Goal: Task Accomplishment & Management: Use online tool/utility

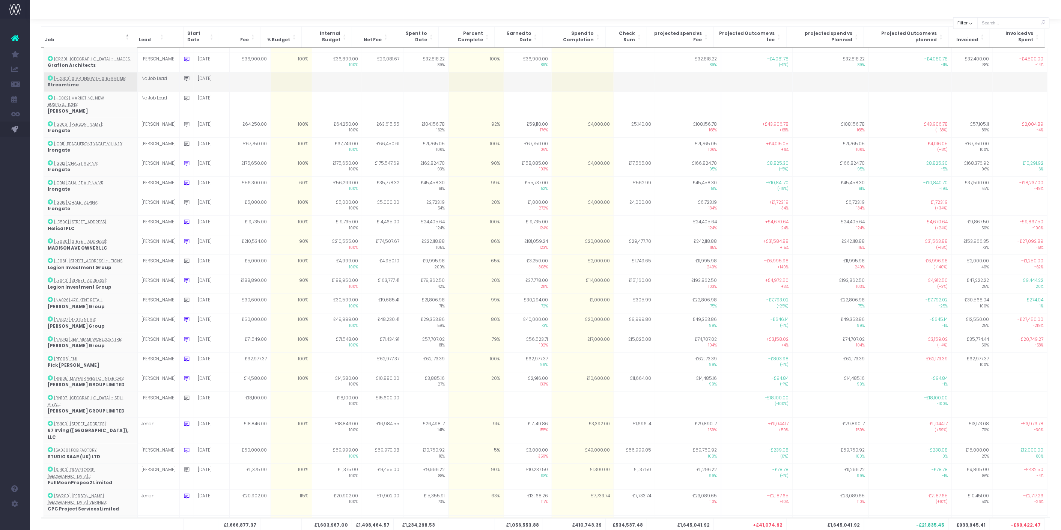
scroll to position [29, 0]
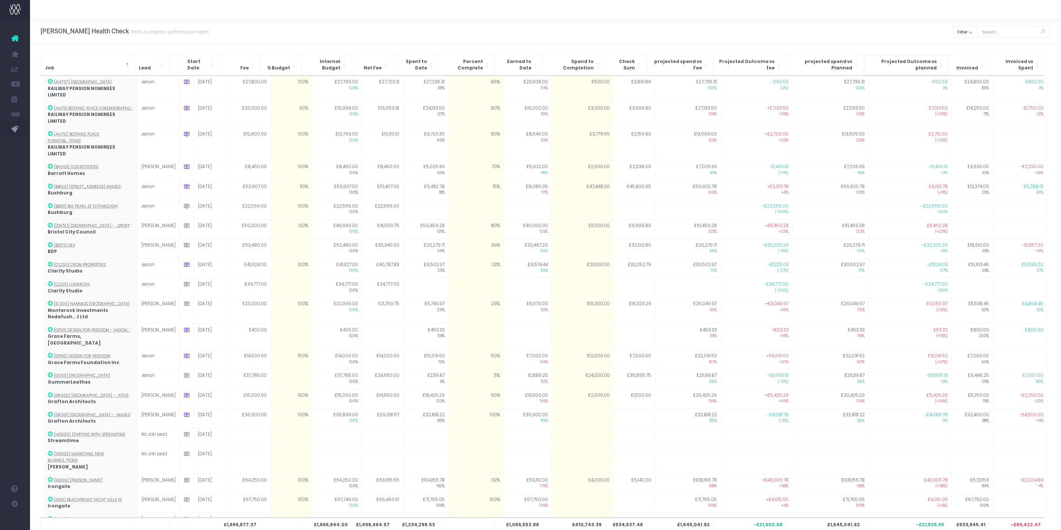
click at [907, 64] on span "Projected Outcome vs planned" at bounding box center [901, 65] width 69 height 13
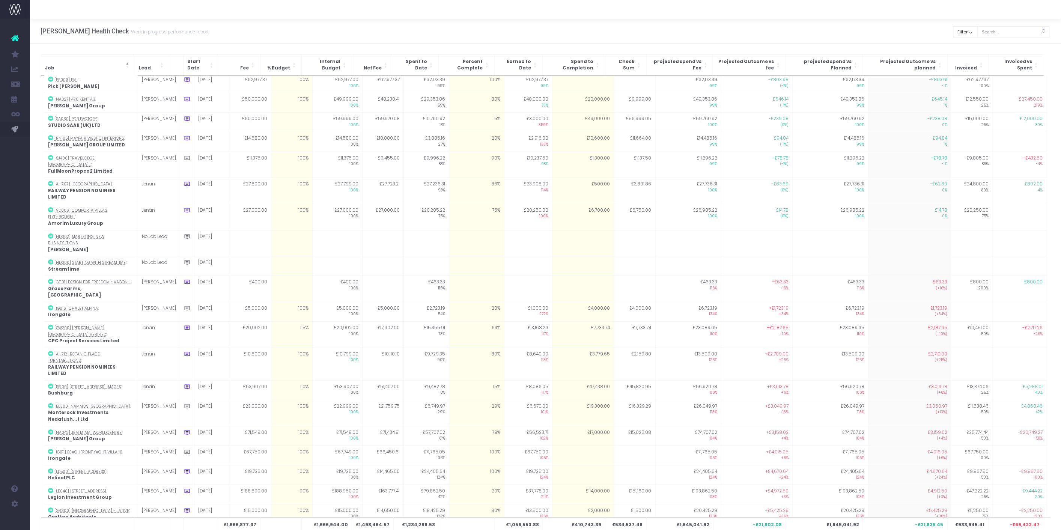
scroll to position [349, 0]
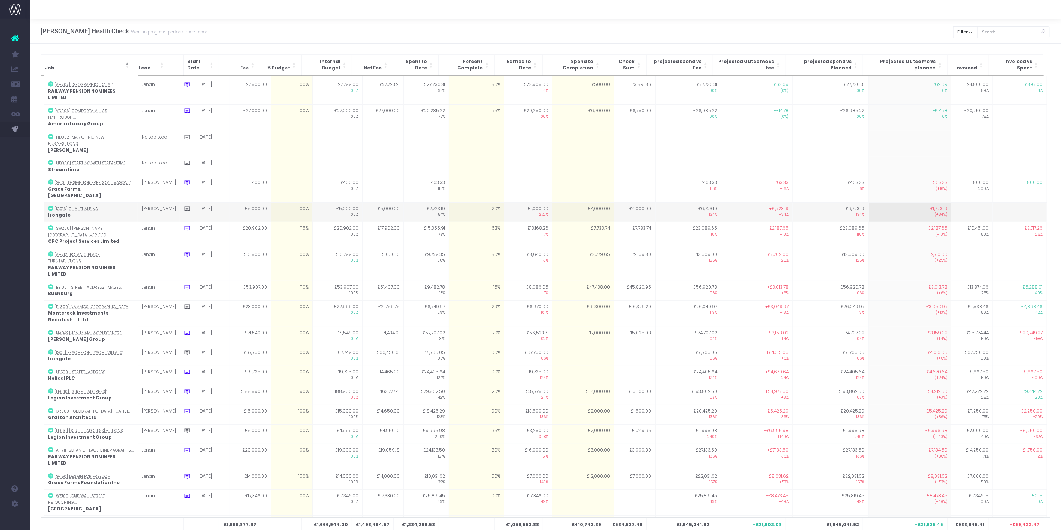
click at [484, 202] on td "20%" at bounding box center [476, 212] width 55 height 20
type input "100"
click at [548, 29] on div "[PERSON_NAME] Health Check Work in progress performance report Clear Filter All…" at bounding box center [545, 31] width 1031 height 25
click at [561, 202] on td "£4,000.00" at bounding box center [583, 212] width 62 height 20
type input "4000"
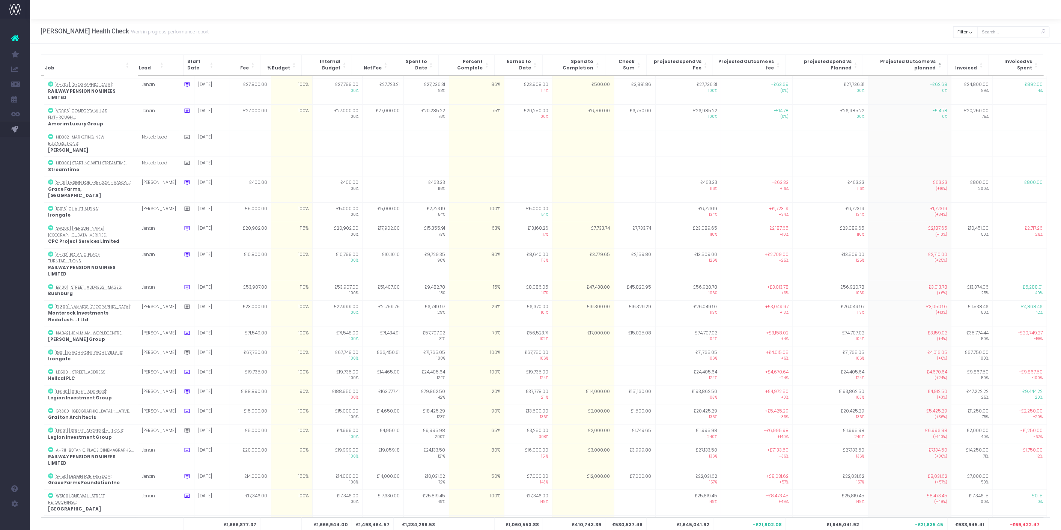
click at [578, 28] on div "[PERSON_NAME] Health Check Work in progress performance report Clear Filter All…" at bounding box center [545, 31] width 1031 height 25
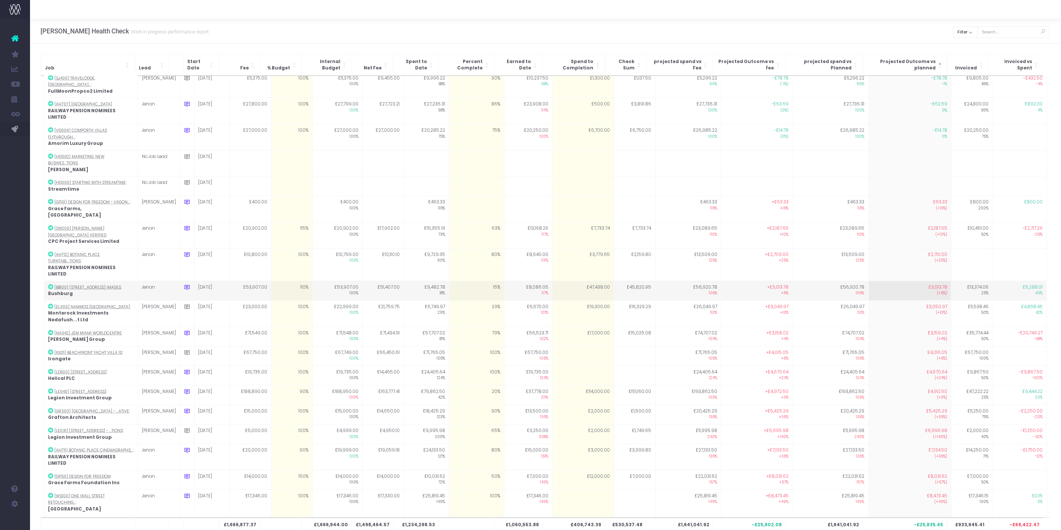
click at [593, 281] on td "£47,438.00" at bounding box center [583, 291] width 62 height 20
click at [767, 29] on div "[PERSON_NAME] Health Check Work in progress performance report Clear Filter All…" at bounding box center [545, 31] width 1031 height 25
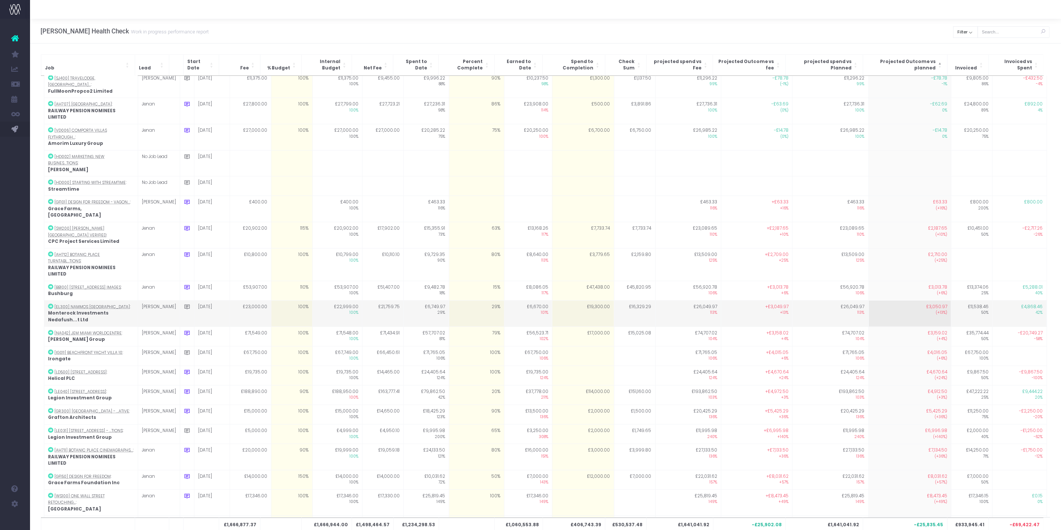
click at [477, 300] on td "29%" at bounding box center [476, 313] width 55 height 26
type input "35"
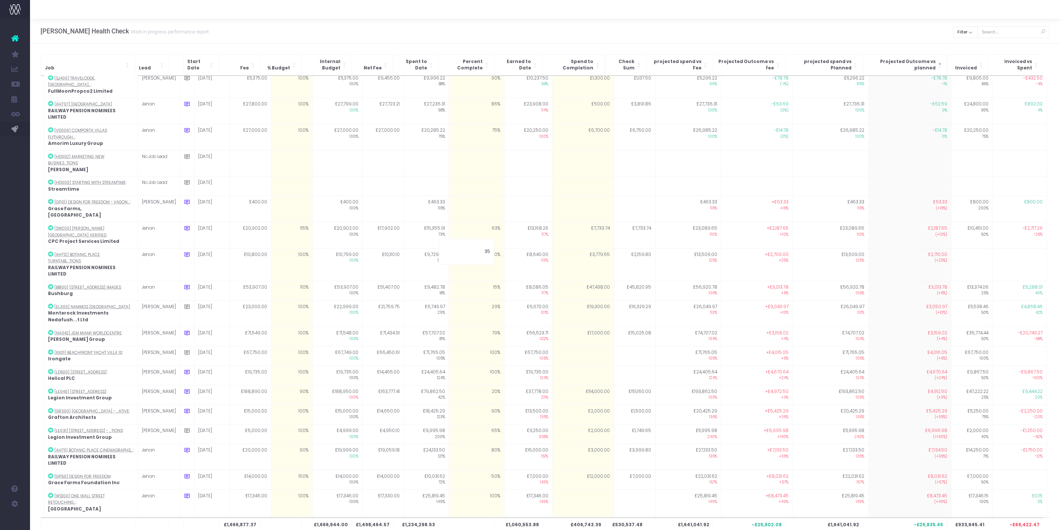
click at [669, 15] on div at bounding box center [545, 9] width 1031 height 19
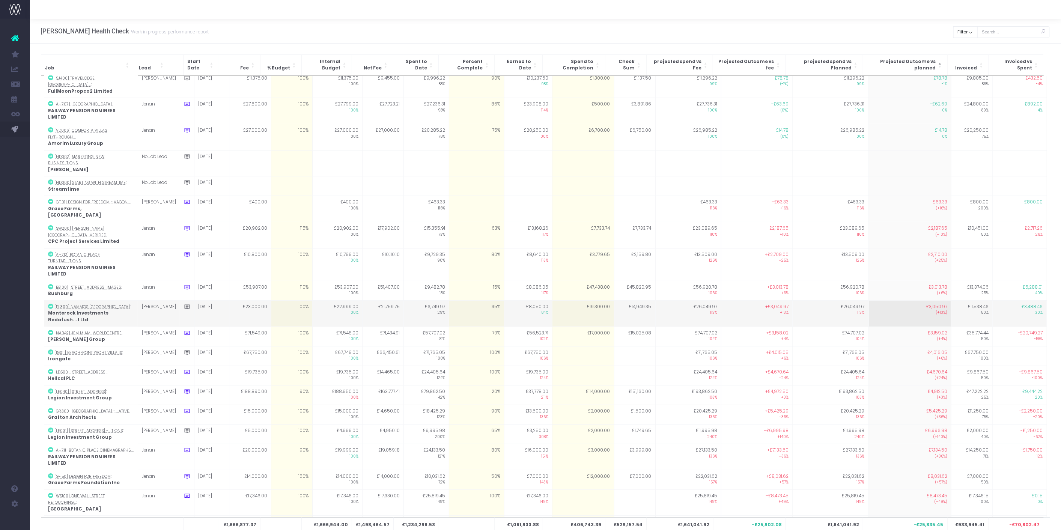
click at [570, 300] on td "£19,300.00" at bounding box center [583, 313] width 62 height 26
type input "14000"
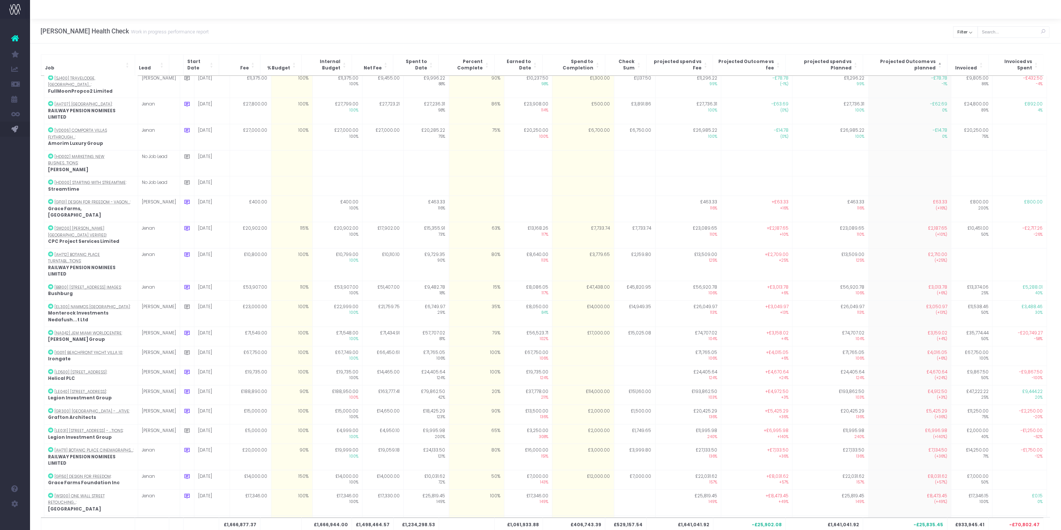
drag, startPoint x: 716, startPoint y: 21, endPoint x: 648, endPoint y: 156, distance: 151.4
click at [716, 20] on div "[PERSON_NAME] Health Check Work in progress performance report Clear Filter All…" at bounding box center [545, 31] width 1031 height 25
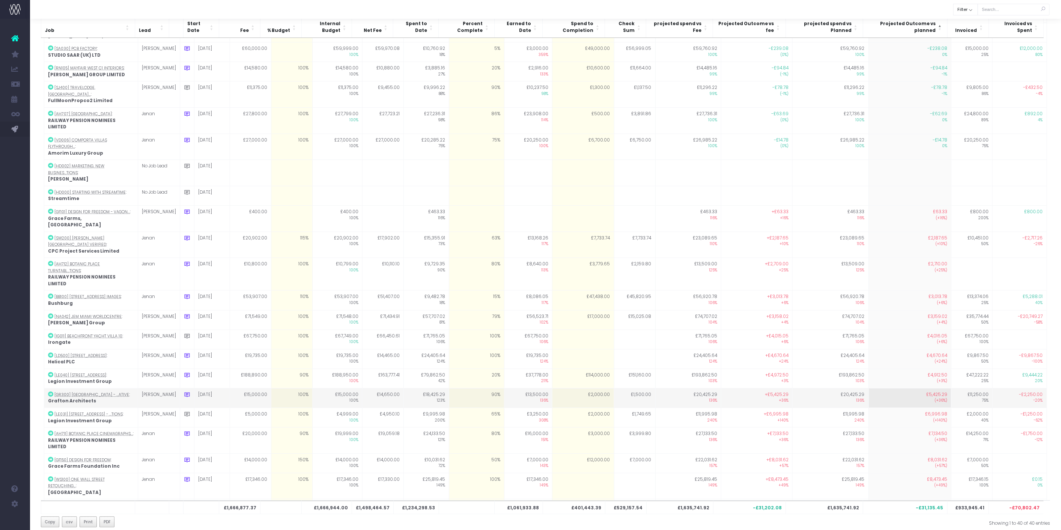
scroll to position [303, 0]
click at [259, 517] on div "Copy csv Print PDF" at bounding box center [290, 522] width 499 height 12
